Goal: Transaction & Acquisition: Obtain resource

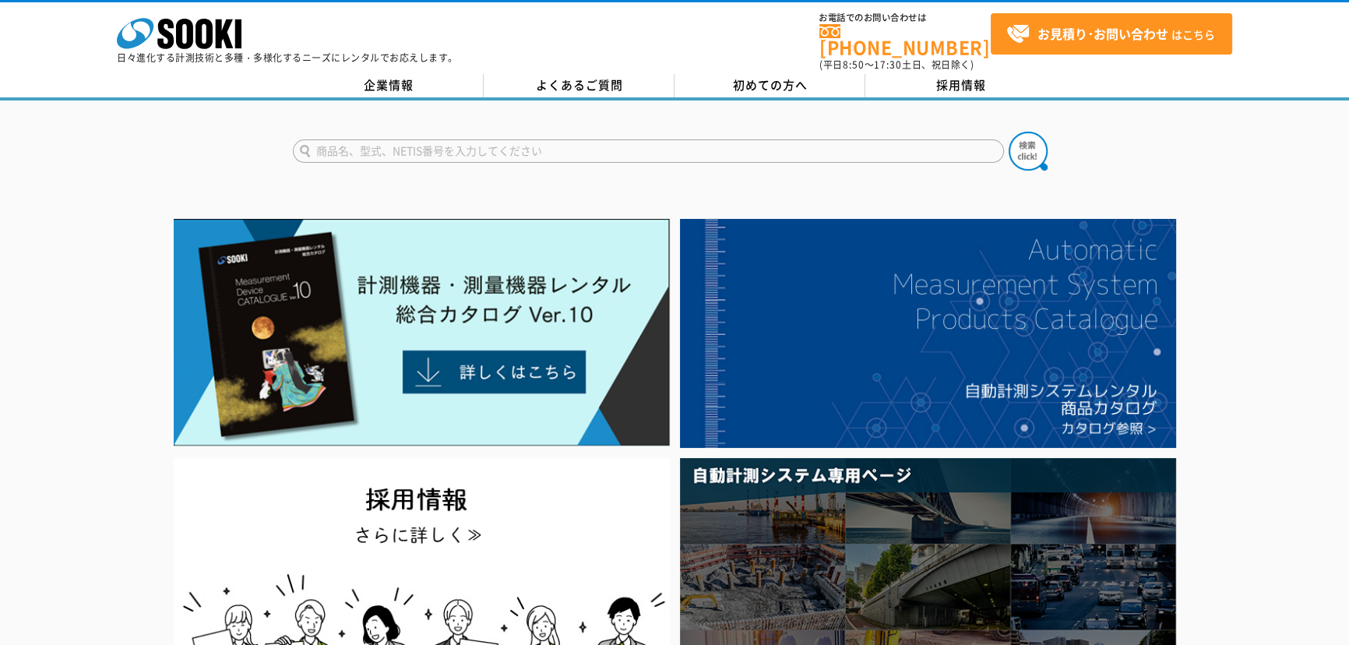
click at [499, 144] on input "text" at bounding box center [648, 150] width 711 height 23
type input "管内カメラ"
click at [1009, 132] on button at bounding box center [1028, 151] width 39 height 39
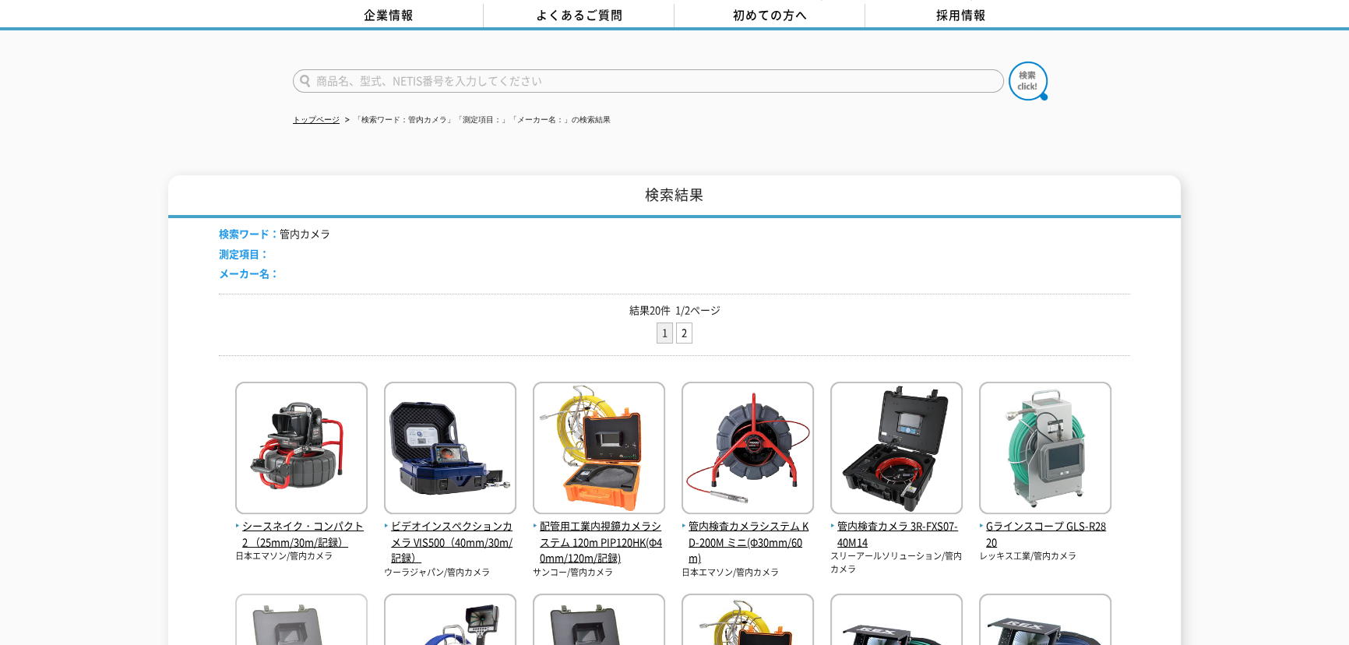
scroll to position [141, 0]
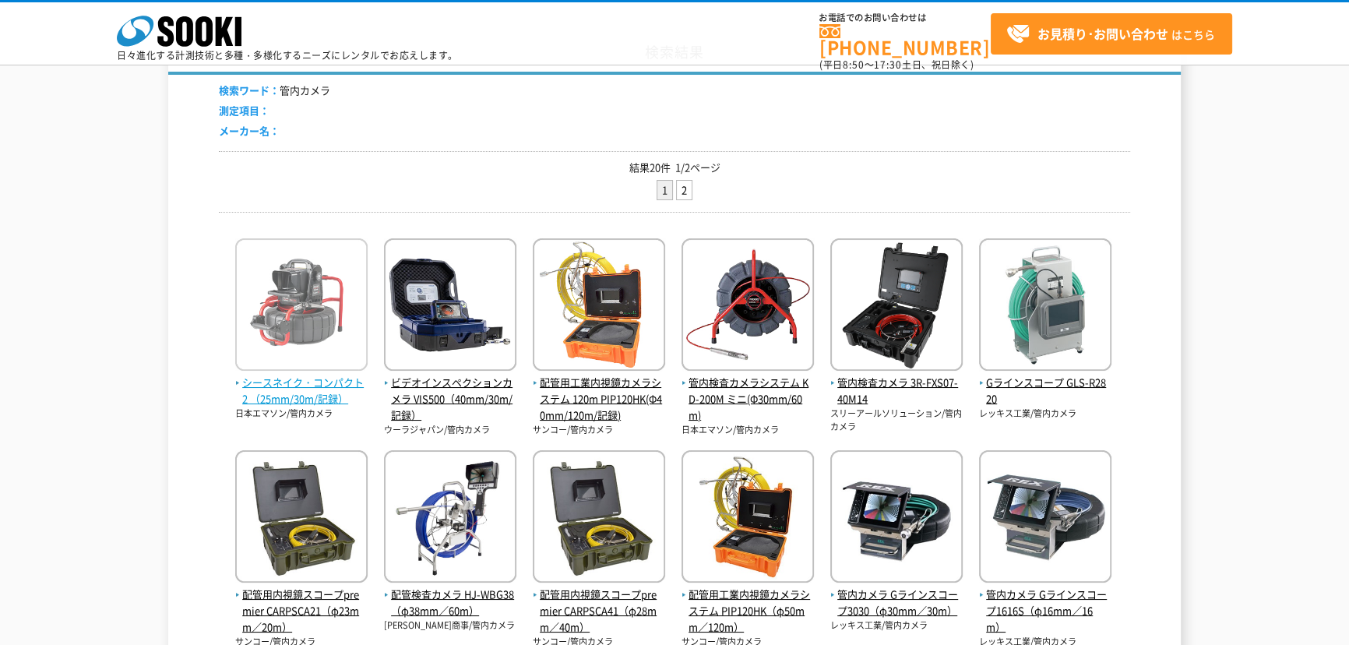
click at [306, 389] on span "シースネイク・コンパクト2 （25mm/30m/記録）" at bounding box center [301, 391] width 132 height 33
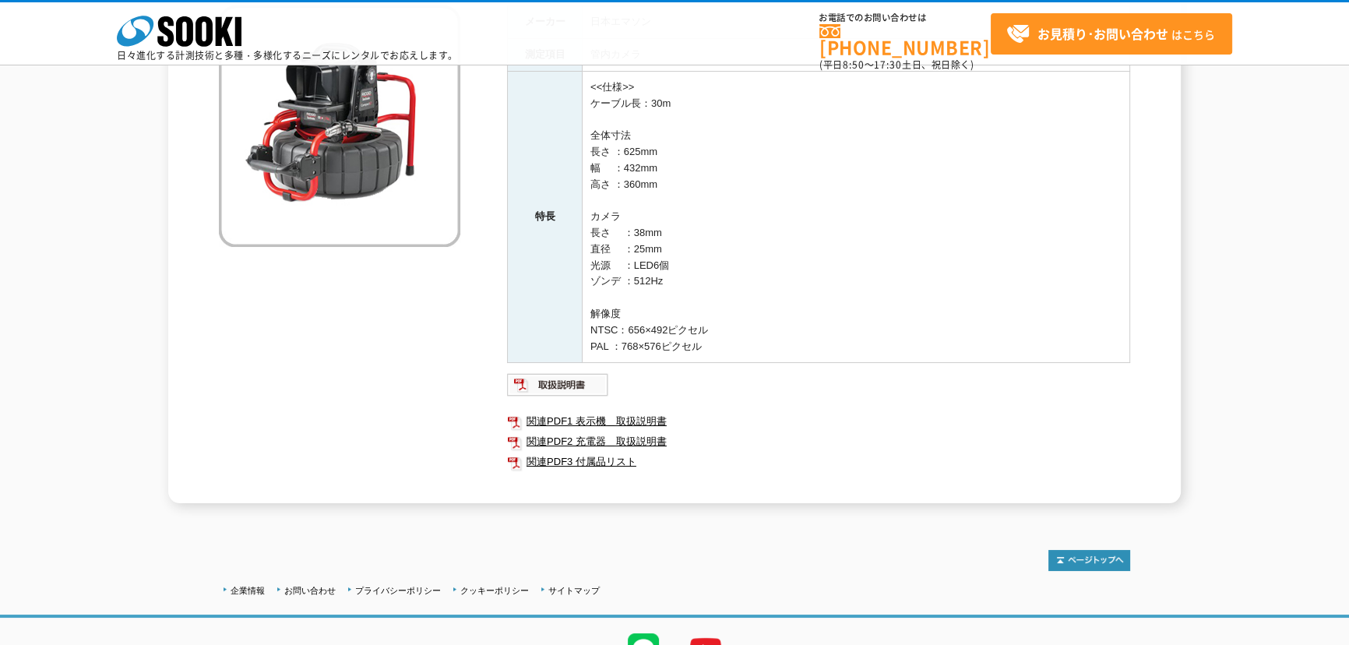
scroll to position [141, 0]
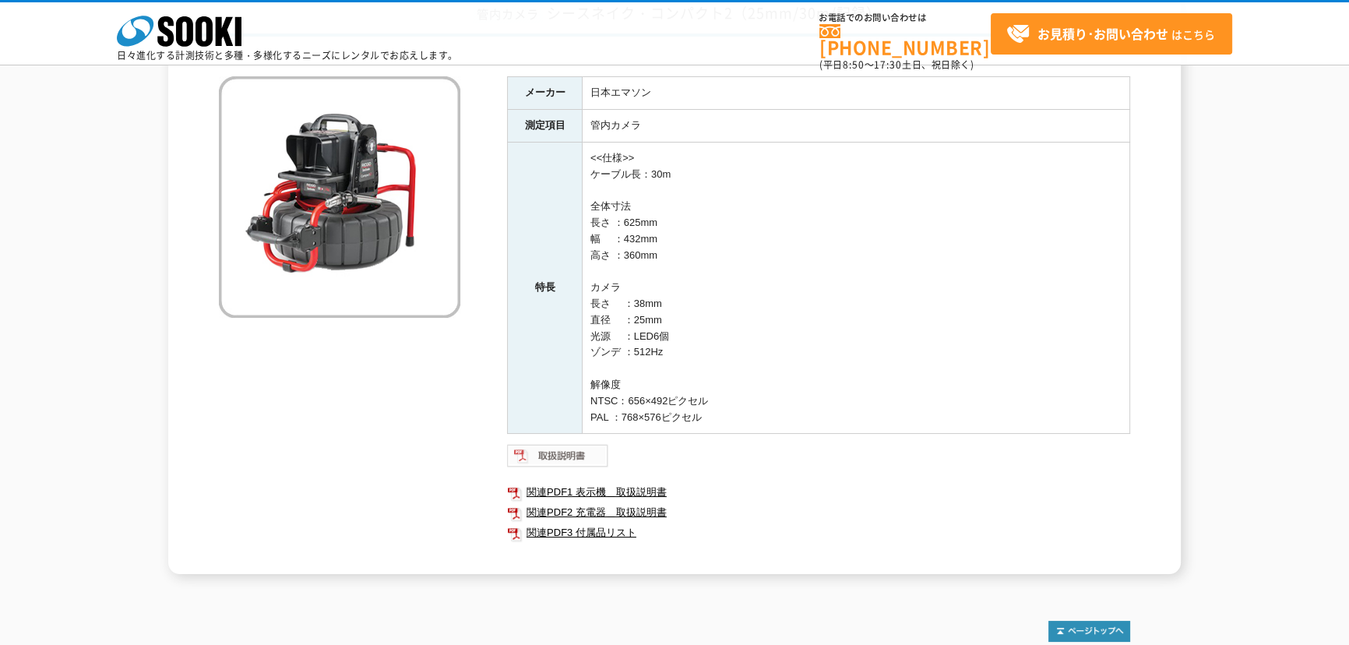
click at [576, 459] on img at bounding box center [558, 455] width 102 height 25
